Goal: Task Accomplishment & Management: Manage account settings

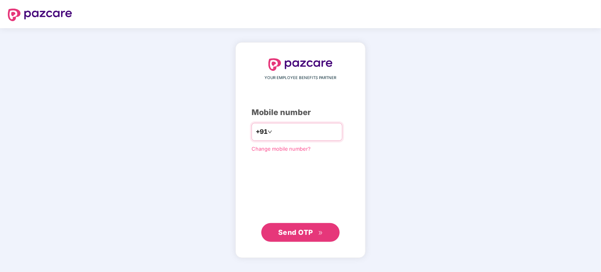
drag, startPoint x: 0, startPoint y: 0, endPoint x: 300, endPoint y: 128, distance: 326.2
click at [300, 128] on input "number" at bounding box center [306, 132] width 64 height 13
type input "**********"
click at [295, 239] on button "Send OTP" at bounding box center [300, 232] width 78 height 19
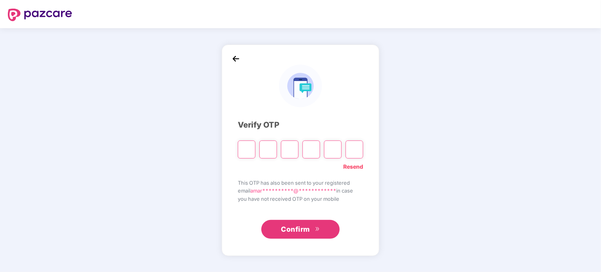
paste input "*"
type input "*"
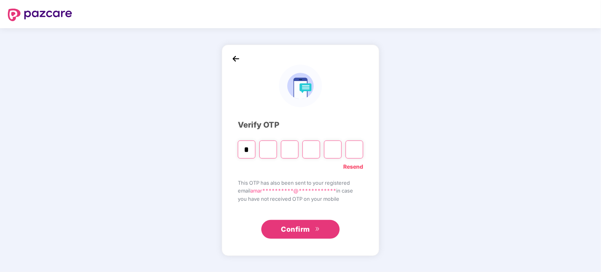
type input "*"
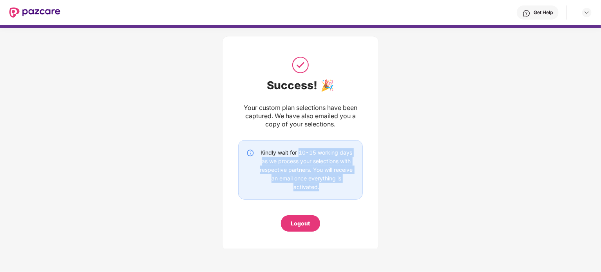
drag, startPoint x: 299, startPoint y: 153, endPoint x: 342, endPoint y: 186, distance: 54.6
click at [342, 186] on div "Kindly wait for 10-15 working days as we process your selections with respectiv…" at bounding box center [306, 170] width 96 height 43
